Goal: Book appointment/travel/reservation

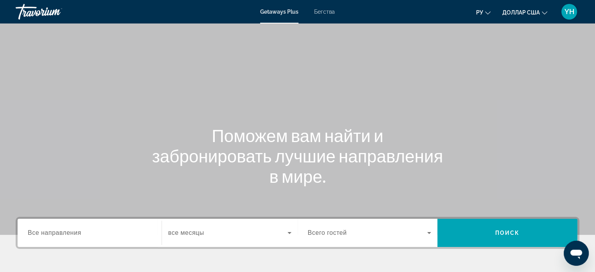
click at [321, 9] on font "Бегства" at bounding box center [324, 12] width 21 height 6
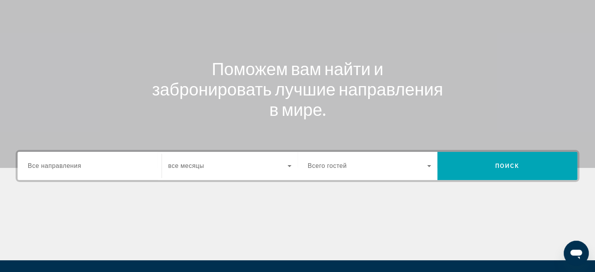
scroll to position [117, 0]
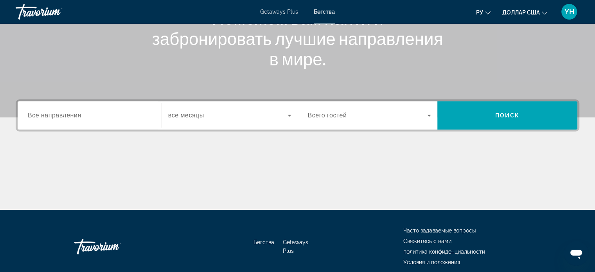
click at [72, 114] on span "Все направления" at bounding box center [55, 115] width 54 height 7
click at [72, 114] on input "Destination Все направления" at bounding box center [90, 115] width 124 height 9
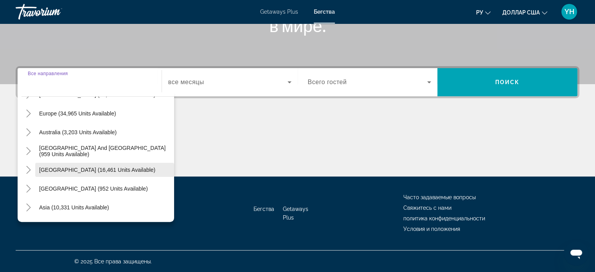
scroll to position [88, 0]
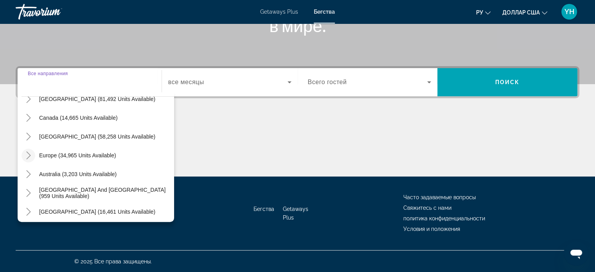
click at [25, 153] on icon "Toggle Europe (34,965 units available)" at bounding box center [29, 155] width 8 height 8
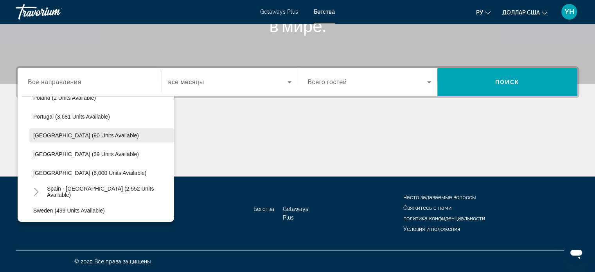
scroll to position [372, 0]
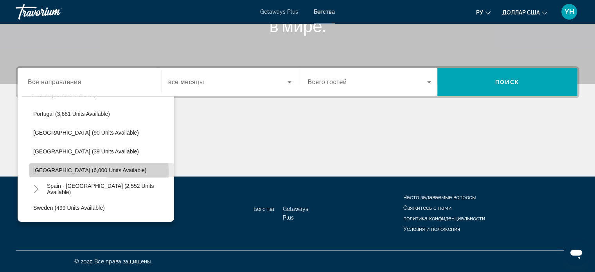
click at [38, 172] on span "[GEOGRAPHIC_DATA] (6,000 units available)" at bounding box center [89, 170] width 113 height 6
type input "**********"
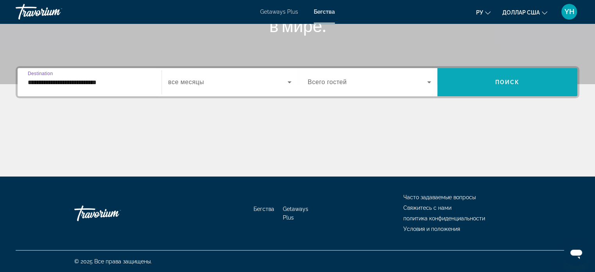
click at [508, 83] on span "Поиск" at bounding box center [507, 82] width 25 height 6
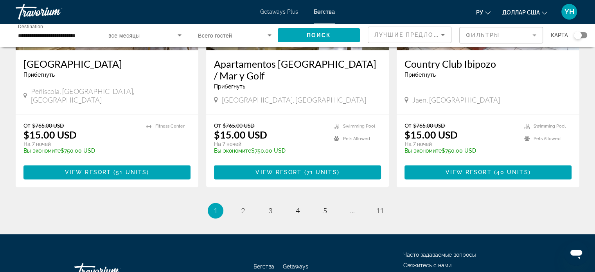
scroll to position [978, 0]
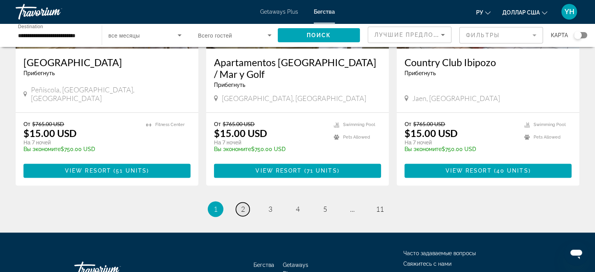
click at [241, 205] on span "2" at bounding box center [243, 209] width 4 height 9
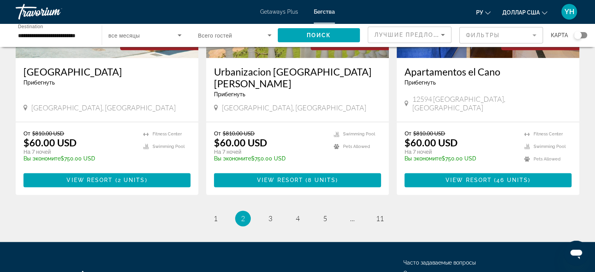
scroll to position [978, 0]
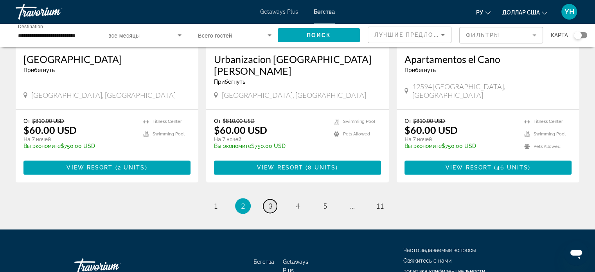
click at [266, 199] on link "page 3" at bounding box center [270, 206] width 14 height 14
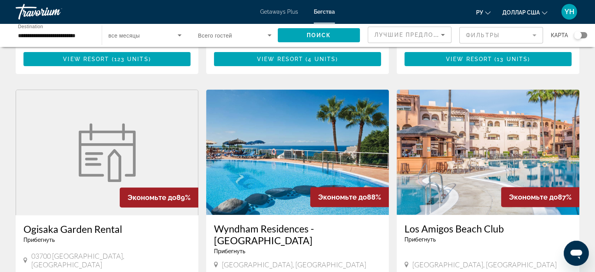
scroll to position [274, 0]
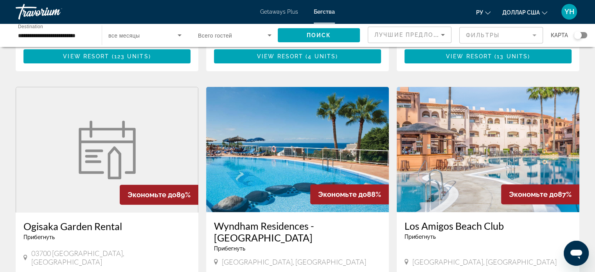
click at [495, 141] on img "Основное содержание" at bounding box center [488, 149] width 183 height 125
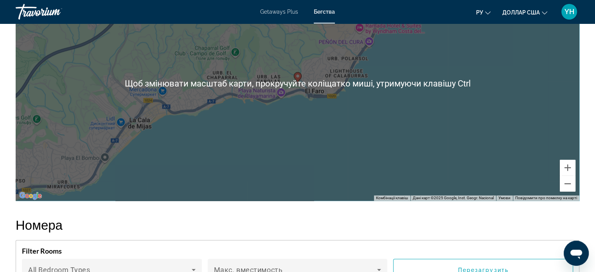
scroll to position [1305, 0]
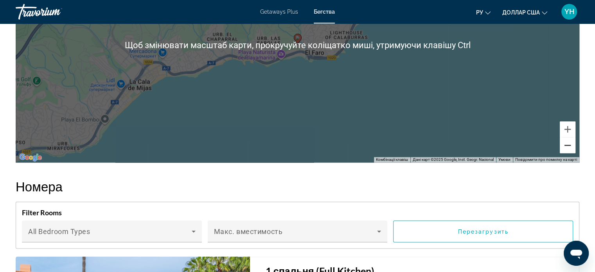
click at [563, 143] on button "Зменшити" at bounding box center [568, 145] width 16 height 16
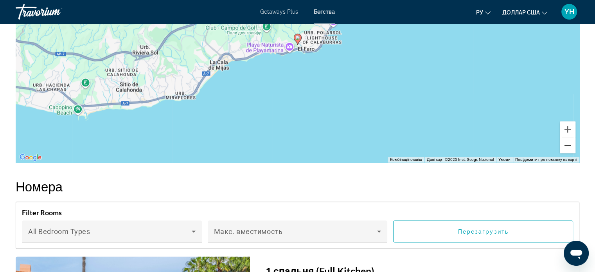
click at [563, 143] on button "Зменшити" at bounding box center [568, 145] width 16 height 16
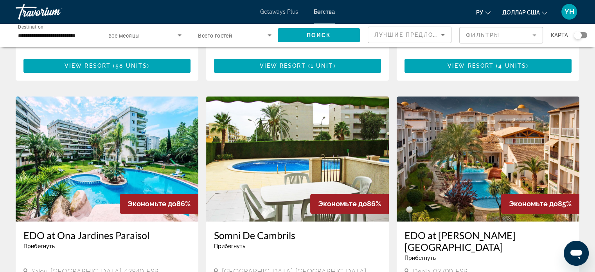
scroll to position [822, 0]
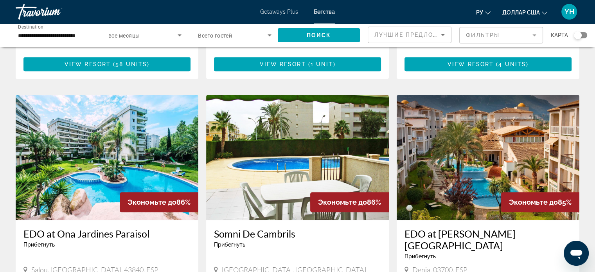
click at [283, 109] on img "Основное содержание" at bounding box center [297, 157] width 183 height 125
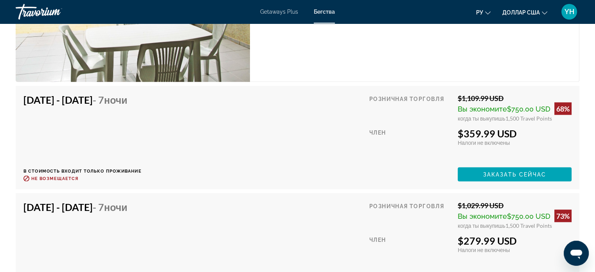
scroll to position [1565, 0]
